Goal: Task Accomplishment & Management: Manage account settings

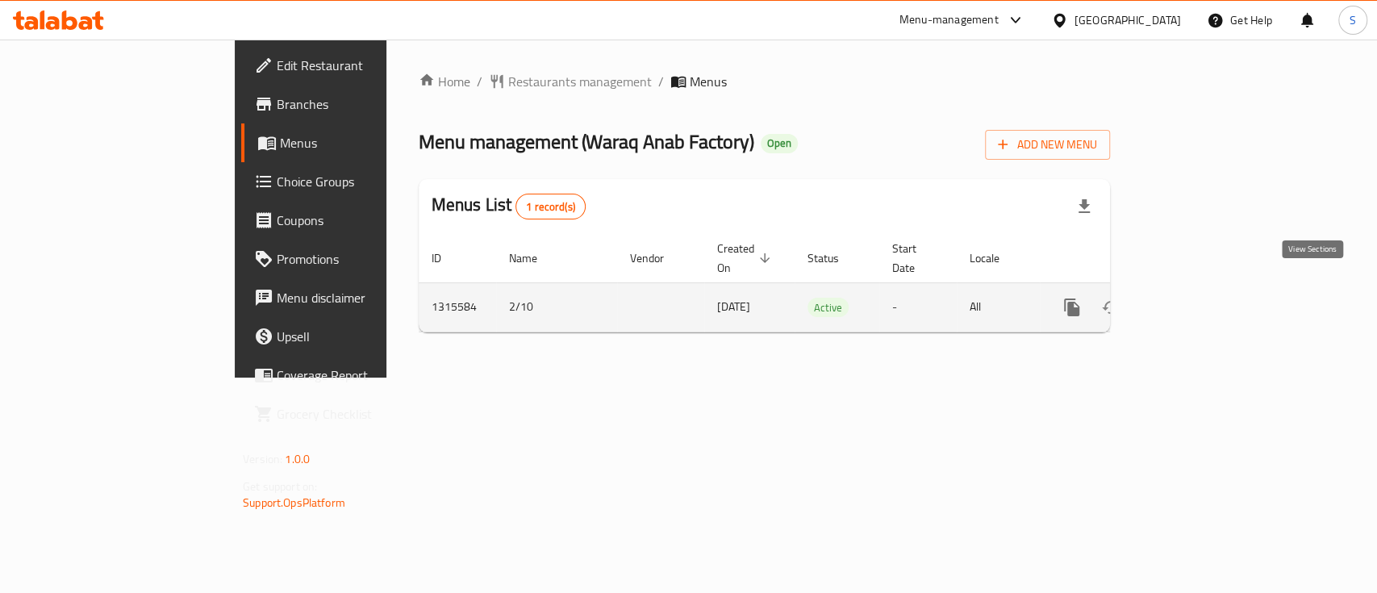
click at [1198, 298] on icon "enhanced table" at bounding box center [1188, 307] width 19 height 19
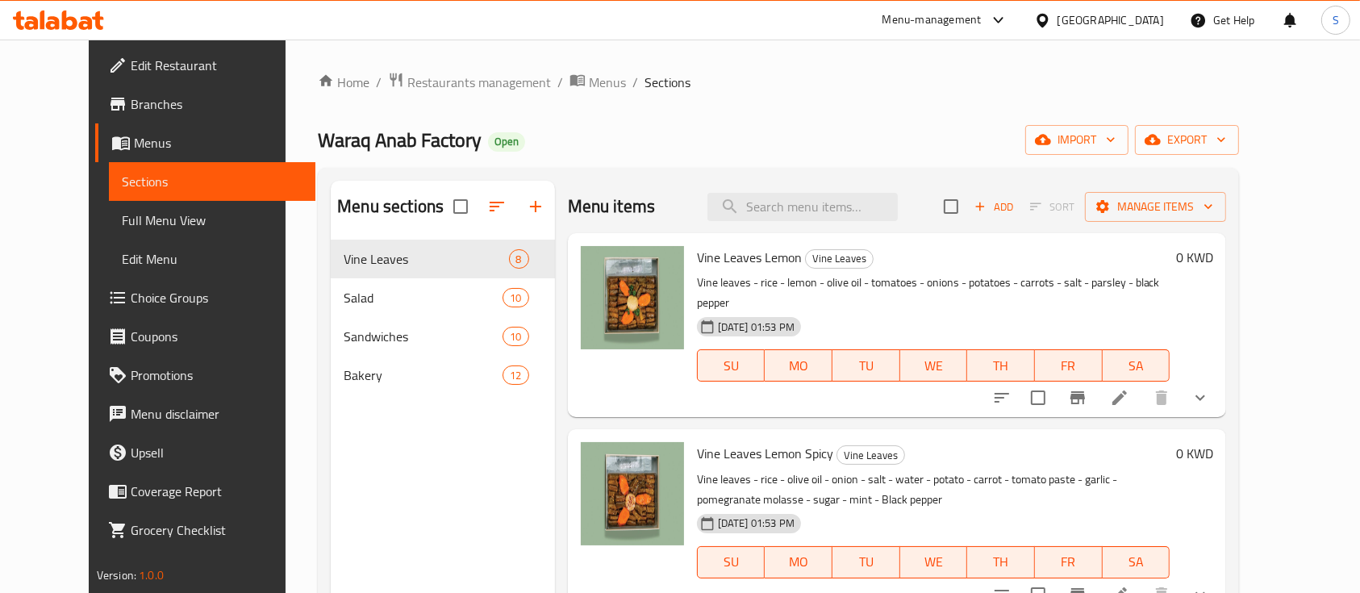
click at [1143, 387] on li at bounding box center [1119, 397] width 45 height 29
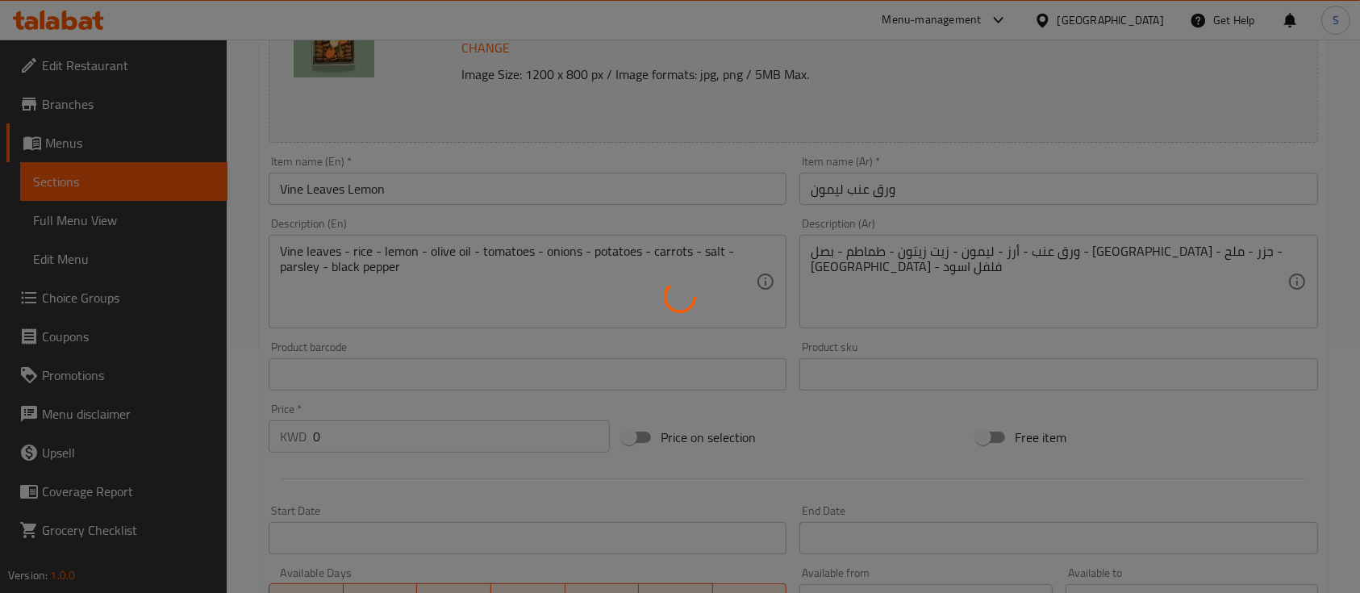
scroll to position [107, 0]
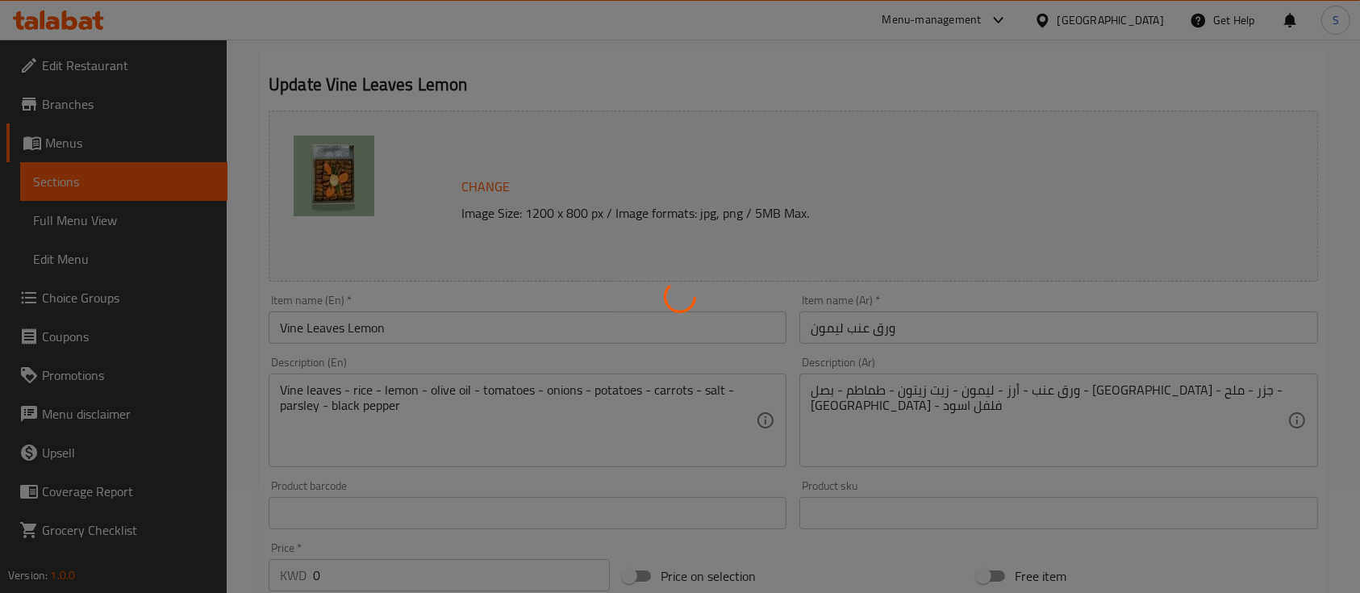
click at [566, 210] on div at bounding box center [680, 296] width 1360 height 593
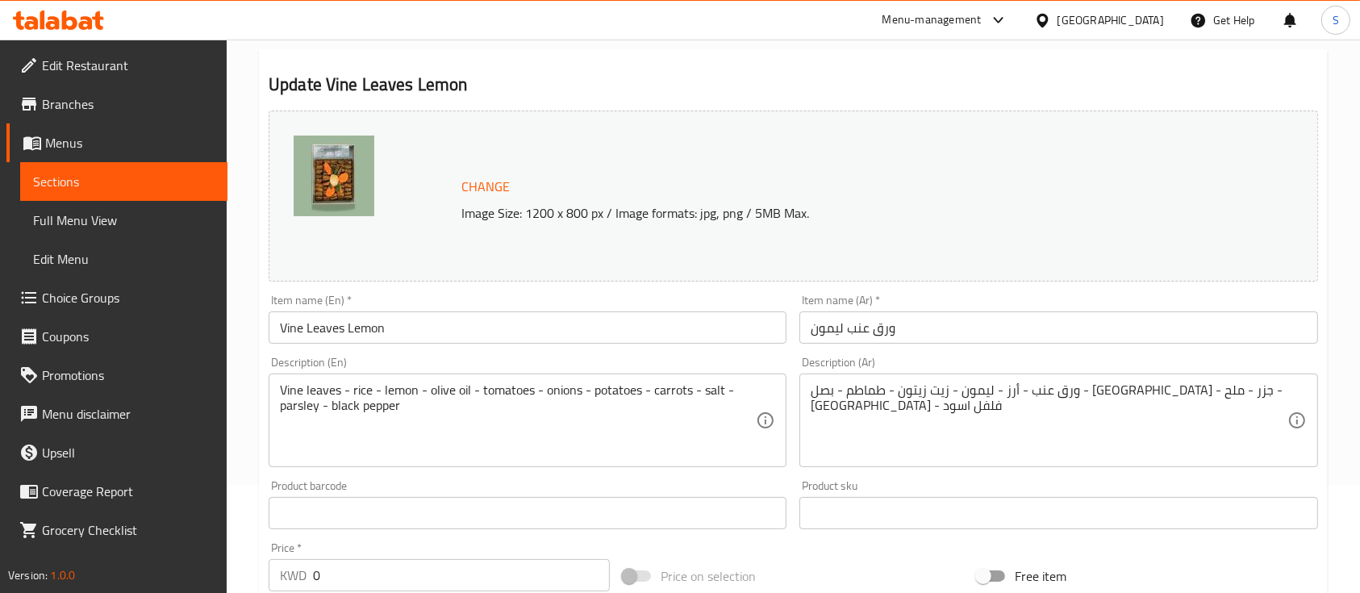
click at [566, 210] on p "Image Size: 1200 x 800 px / Image formats: jpg, png / 5MB Max." at bounding box center [830, 212] width 750 height 19
copy div "Image Size: 1200 x 800 px / Image formats: jpg, png / 5MB Max."
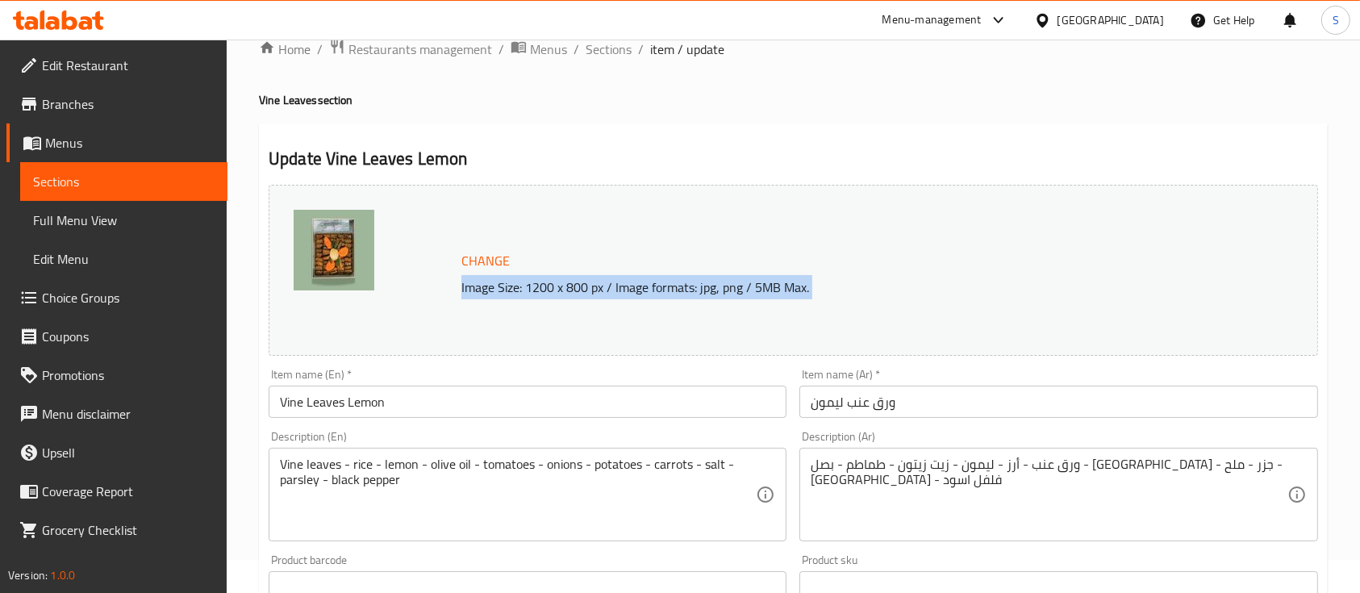
scroll to position [0, 0]
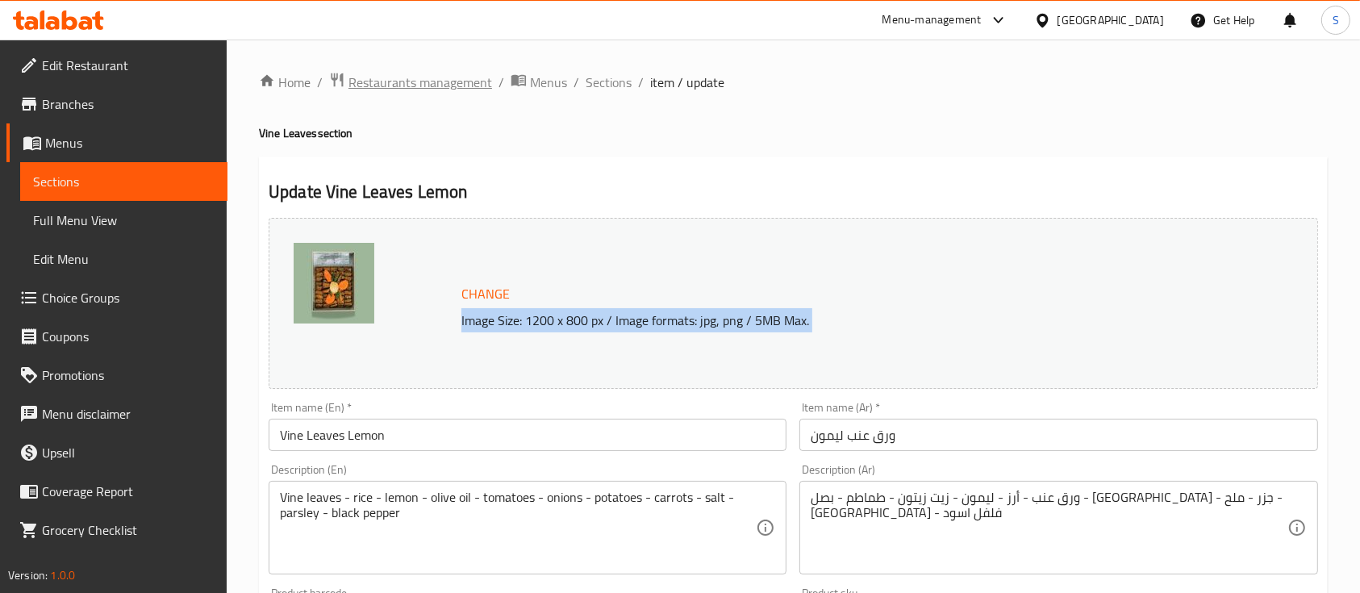
click at [432, 82] on span "Restaurants management" at bounding box center [421, 82] width 144 height 19
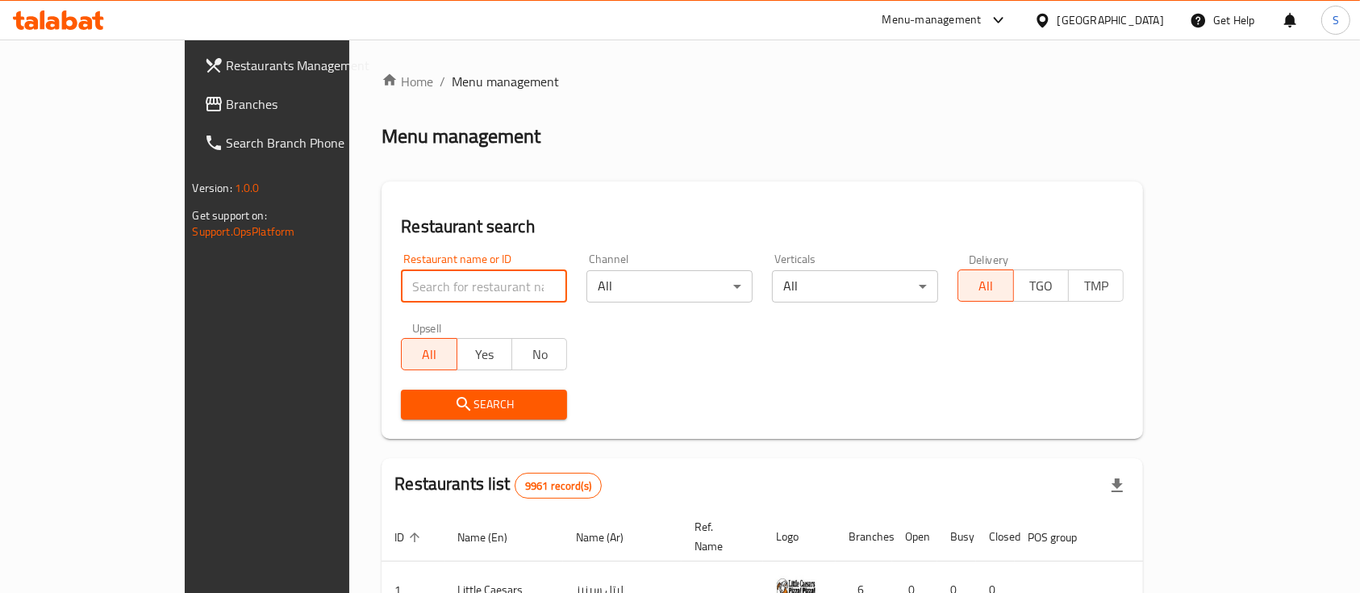
click at [451, 282] on input "search" at bounding box center [484, 286] width 166 height 32
type input "ؤ"
type input "ئخمش"
click button "Search" at bounding box center [484, 405] width 166 height 30
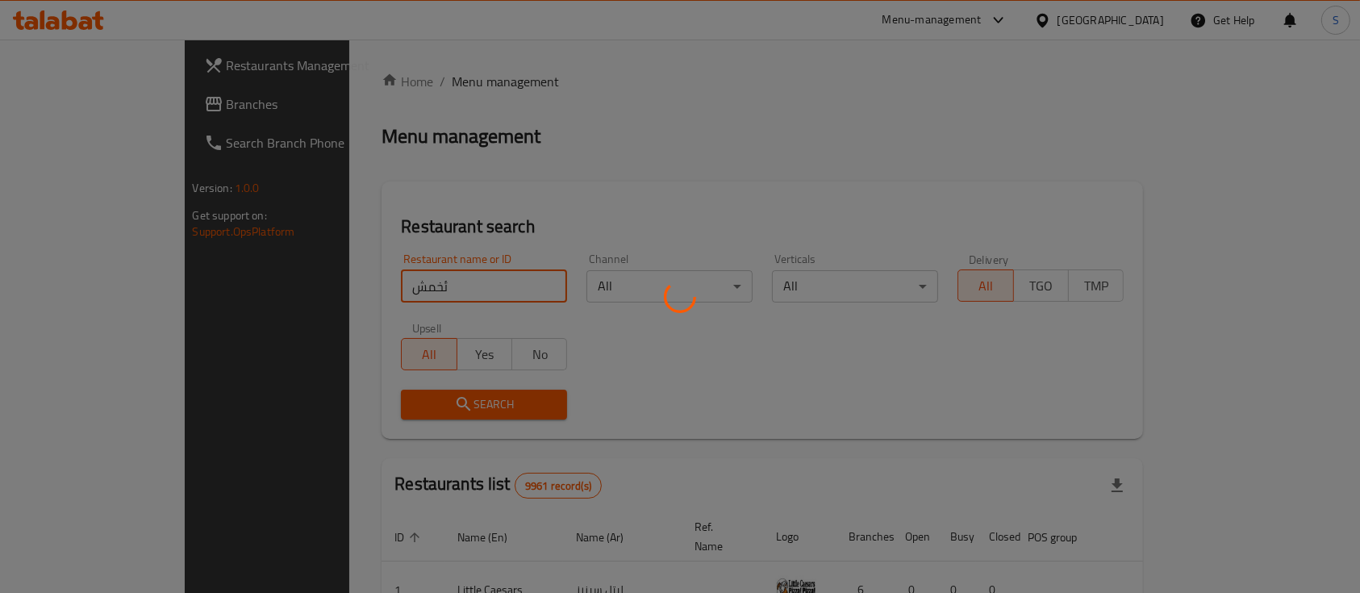
click at [451, 282] on div at bounding box center [680, 296] width 1360 height 593
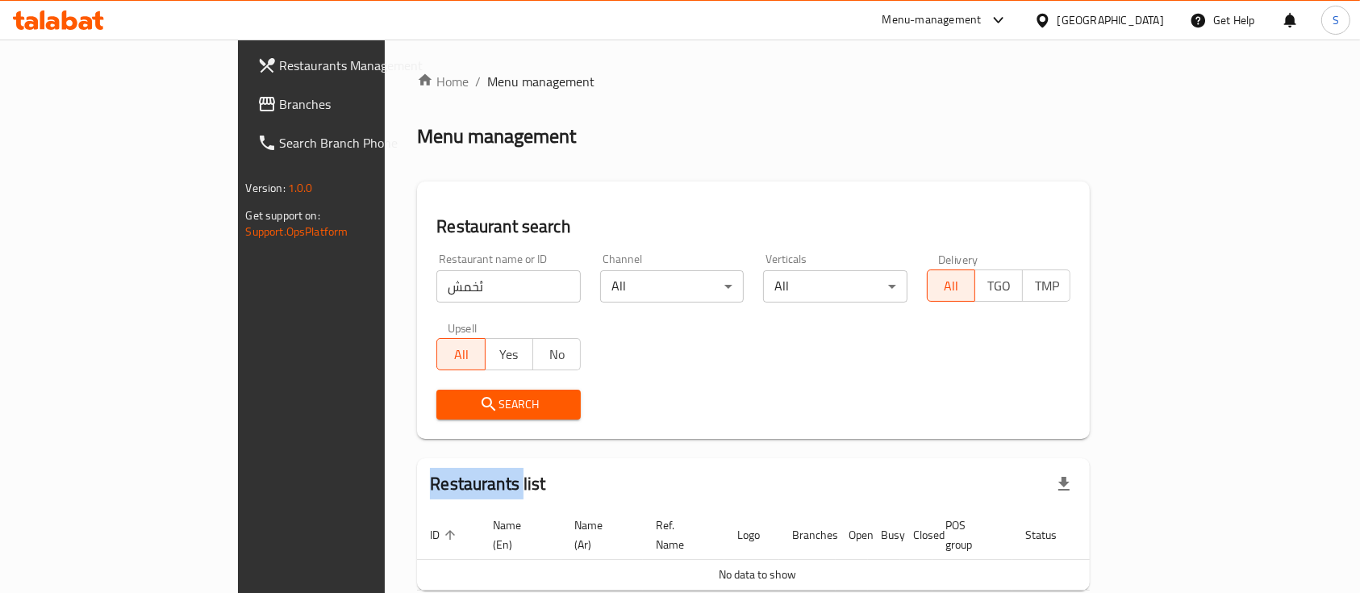
click at [451, 282] on div "Home / Menu management Menu management Restaurant search Restaurant name or ID …" at bounding box center [753, 359] width 673 height 574
click at [451, 282] on input "ئخمش" at bounding box center [509, 286] width 144 height 32
click at [503, 287] on input "ئخمش" at bounding box center [509, 286] width 144 height 32
type input "ئ"
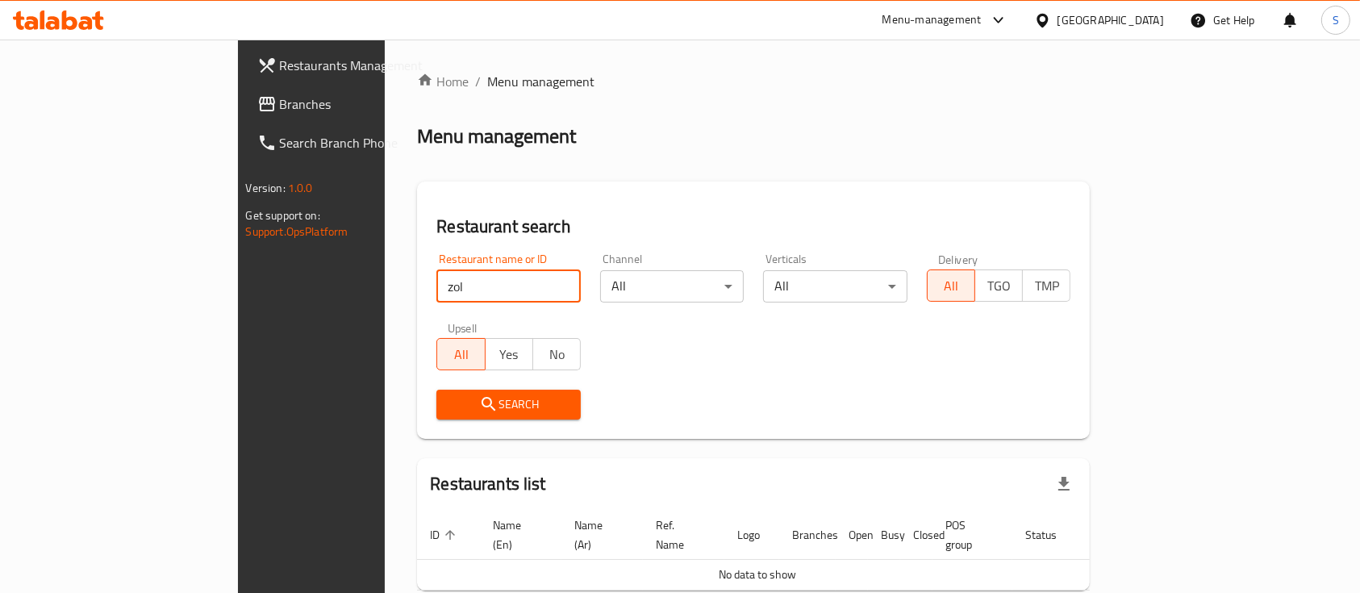
type input "[PERSON_NAME]"
drag, startPoint x: 401, startPoint y: 408, endPoint x: 401, endPoint y: 397, distance: 11.3
click at [449, 403] on span "Search" at bounding box center [508, 405] width 119 height 20
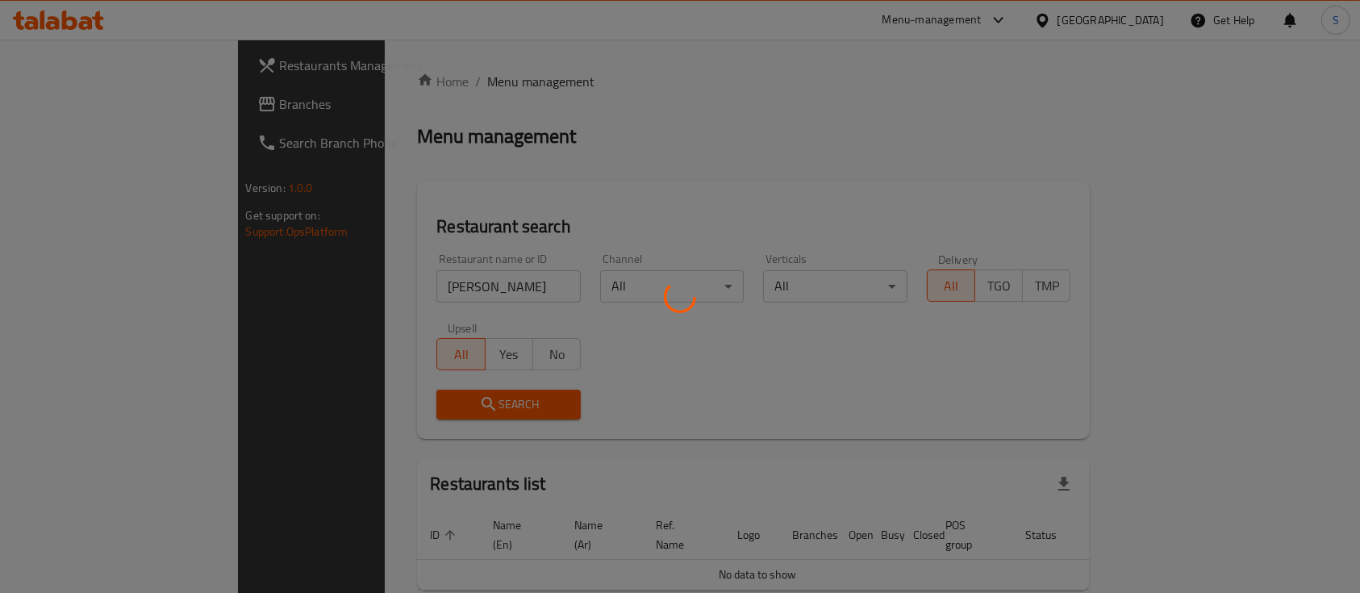
click at [401, 397] on div at bounding box center [680, 296] width 1360 height 593
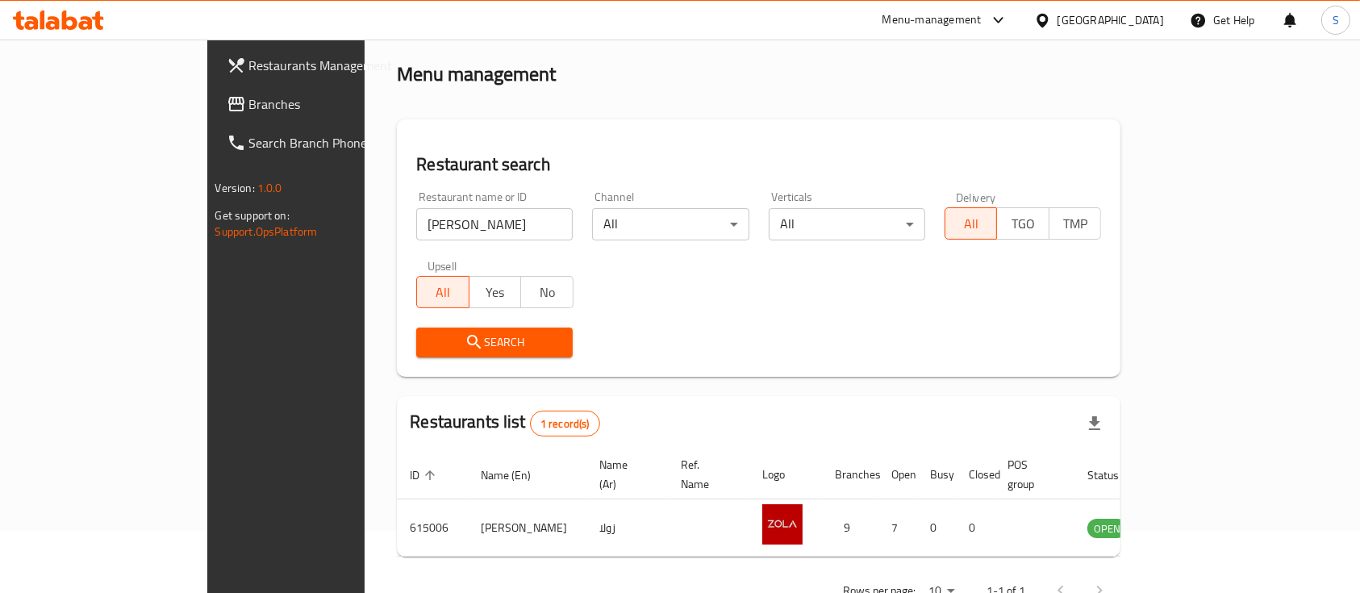
scroll to position [94, 0]
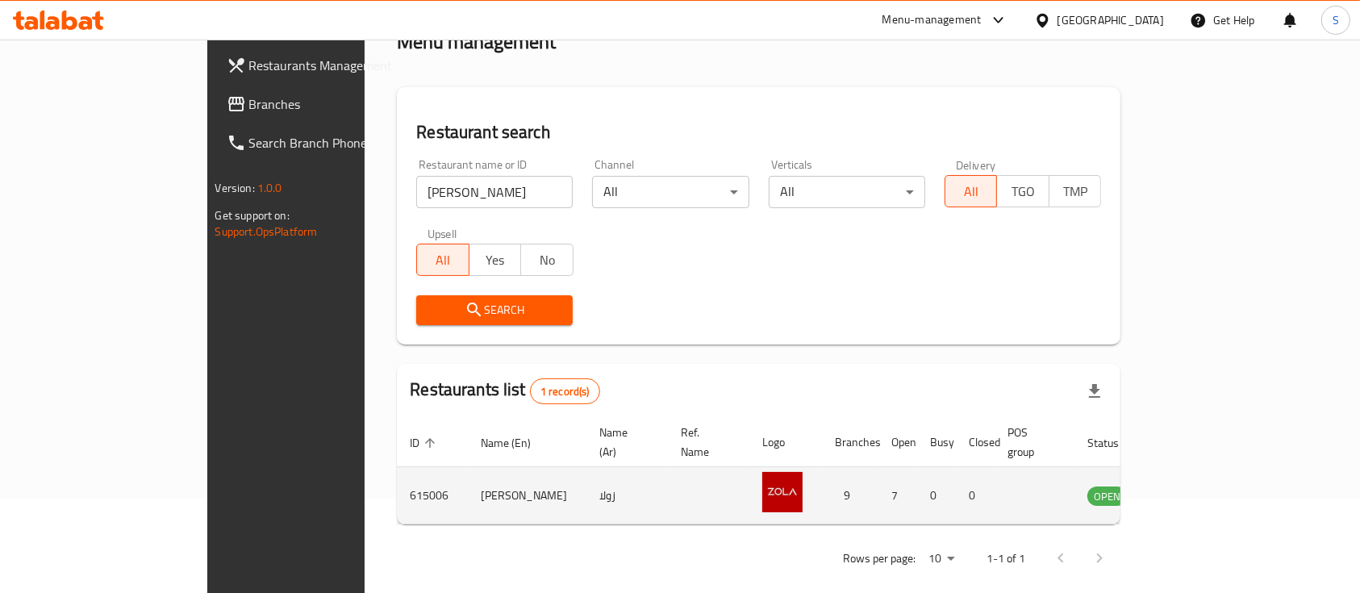
click at [1192, 486] on icon "enhanced table" at bounding box center [1181, 495] width 19 height 19
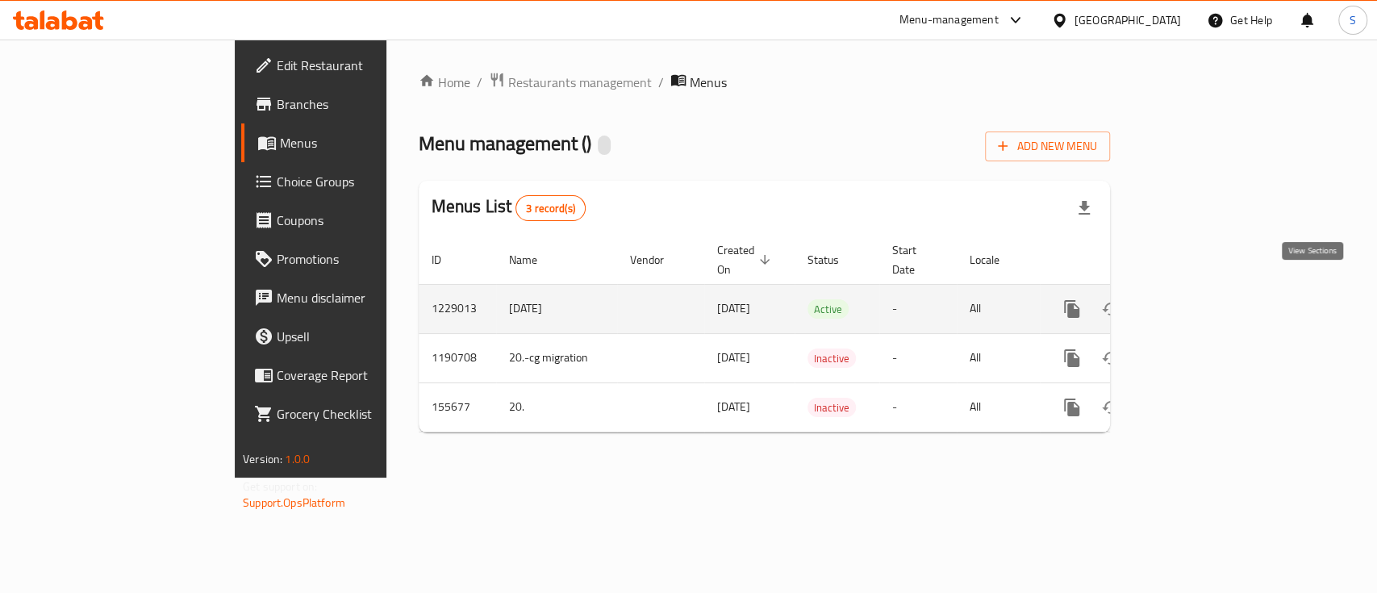
click at [1196, 302] on icon "enhanced table" at bounding box center [1188, 309] width 15 height 15
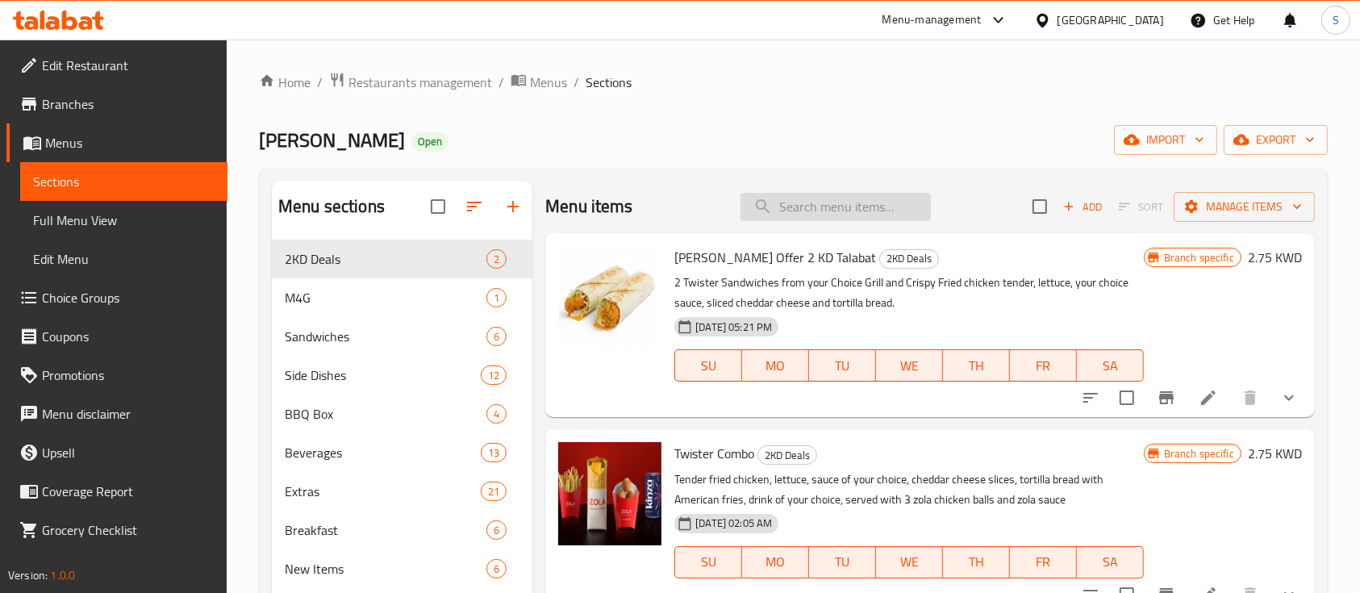
drag, startPoint x: 867, startPoint y: 219, endPoint x: 862, endPoint y: 209, distance: 11.9
click at [867, 219] on input "search" at bounding box center [836, 207] width 190 height 28
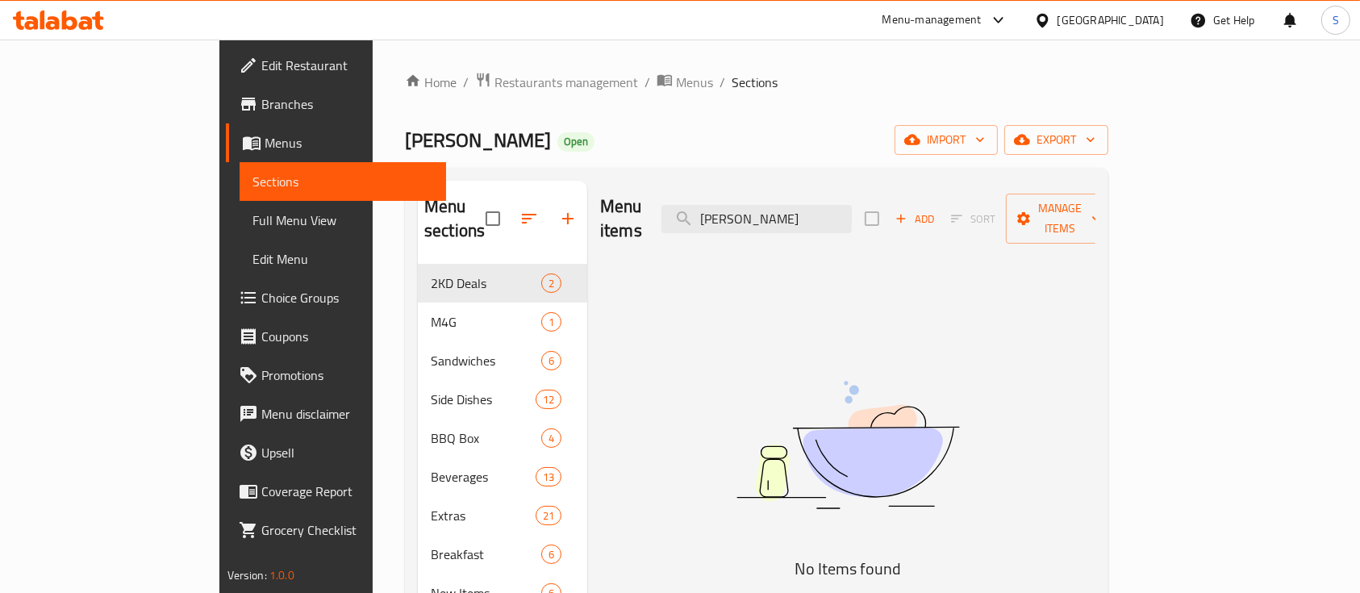
type input "[PERSON_NAME]"
